Goal: Navigation & Orientation: Understand site structure

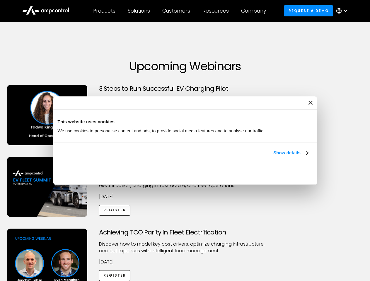
click at [273, 156] on link "Show details" at bounding box center [290, 152] width 35 height 7
click at [0, 0] on div "Necessary cookies help make a website usable by enabling basic functions like p…" at bounding box center [0, 0] width 0 height 0
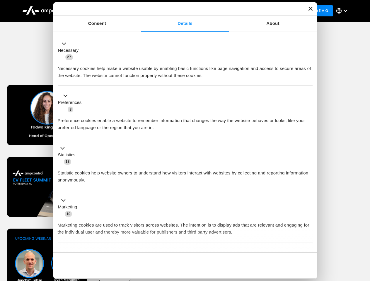
click at [364, 236] on div "Achieving TCO Parity in Fleet Electrification Discover how to model key cost dr…" at bounding box center [185, 275] width 368 height 92
click at [180, 11] on div "Customers" at bounding box center [176, 11] width 28 height 6
click at [104, 11] on div "Products" at bounding box center [104, 11] width 22 height 6
click at [139, 11] on div "Solutions" at bounding box center [139, 11] width 22 height 6
click at [177, 11] on div "Customers" at bounding box center [176, 11] width 28 height 6
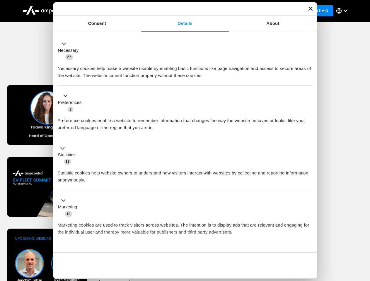
click at [217, 11] on div "Resources" at bounding box center [215, 11] width 26 height 6
click at [255, 11] on div "Company" at bounding box center [253, 11] width 25 height 6
click at [343, 11] on div at bounding box center [345, 10] width 5 height 5
